Goal: Task Accomplishment & Management: Complete application form

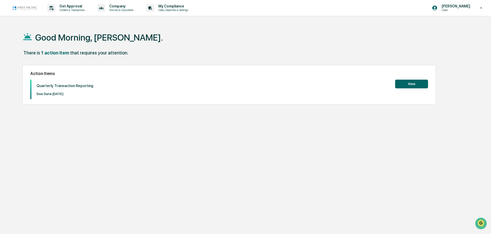
click at [398, 84] on button "View" at bounding box center [411, 84] width 33 height 9
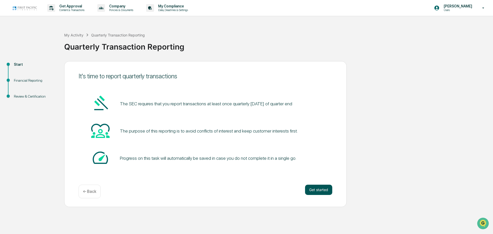
click at [308, 193] on button "Get started" at bounding box center [318, 190] width 27 height 10
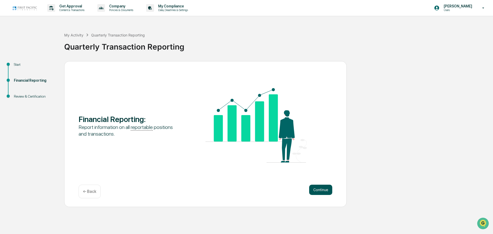
click at [329, 193] on button "Continue" at bounding box center [320, 190] width 23 height 10
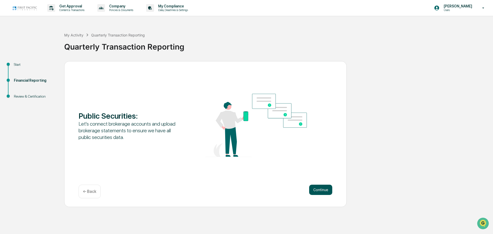
click at [312, 190] on button "Continue" at bounding box center [320, 190] width 23 height 10
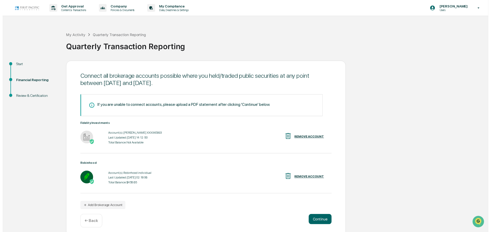
scroll to position [4, 0]
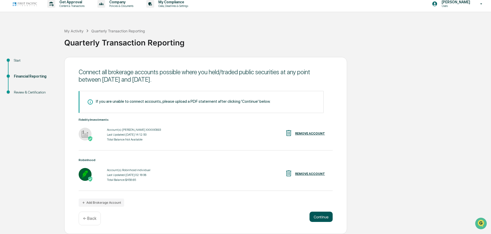
click at [319, 217] on button "Continue" at bounding box center [320, 217] width 23 height 10
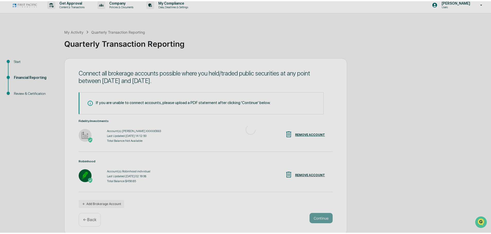
scroll to position [0, 0]
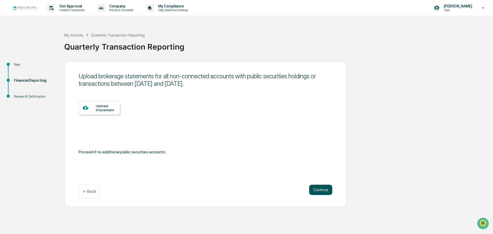
click at [321, 189] on button "Continue" at bounding box center [320, 190] width 23 height 10
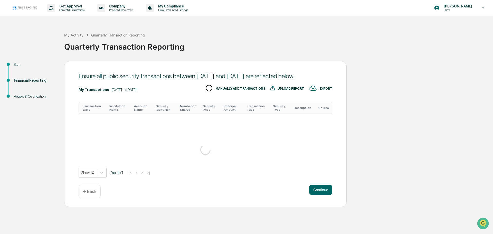
click at [322, 202] on div "Ensure all public security transactions between [DATE] and [DATE] are reflected…" at bounding box center [205, 134] width 283 height 146
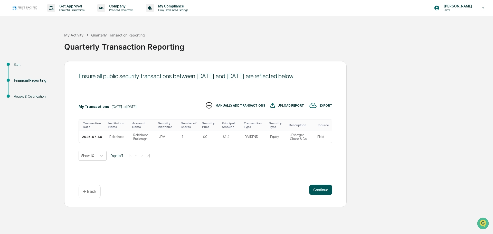
click at [322, 194] on button "Continue" at bounding box center [320, 190] width 23 height 10
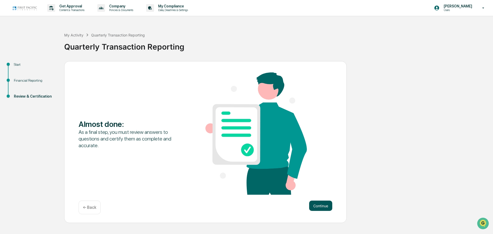
click at [316, 208] on button "Continue" at bounding box center [320, 206] width 23 height 10
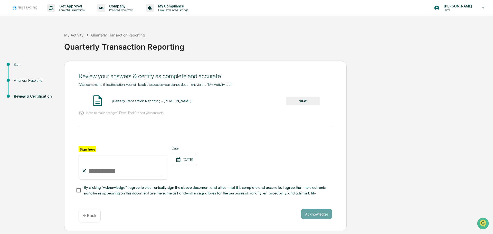
click at [103, 166] on input "Sign here" at bounding box center [124, 167] width 90 height 25
type input "**********"
click at [213, 192] on span "By clicking "Acknowledge" I agree to electronically sign the above document and…" at bounding box center [206, 191] width 245 height 12
click at [304, 100] on button "VIEW" at bounding box center [303, 101] width 33 height 9
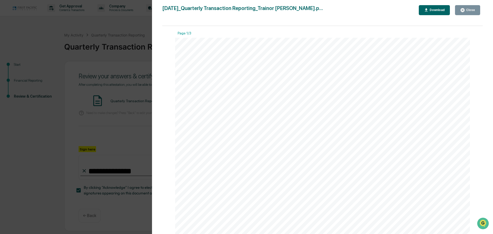
click at [470, 10] on div "Close" at bounding box center [470, 10] width 10 height 4
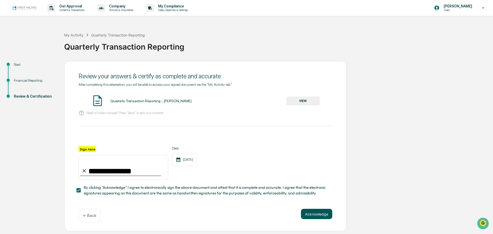
click at [305, 213] on button "Acknowledge" at bounding box center [316, 214] width 31 height 10
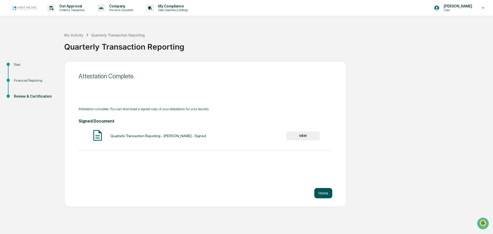
click at [326, 196] on button "Home" at bounding box center [324, 193] width 18 height 10
